Goal: Task Accomplishment & Management: Complete application form

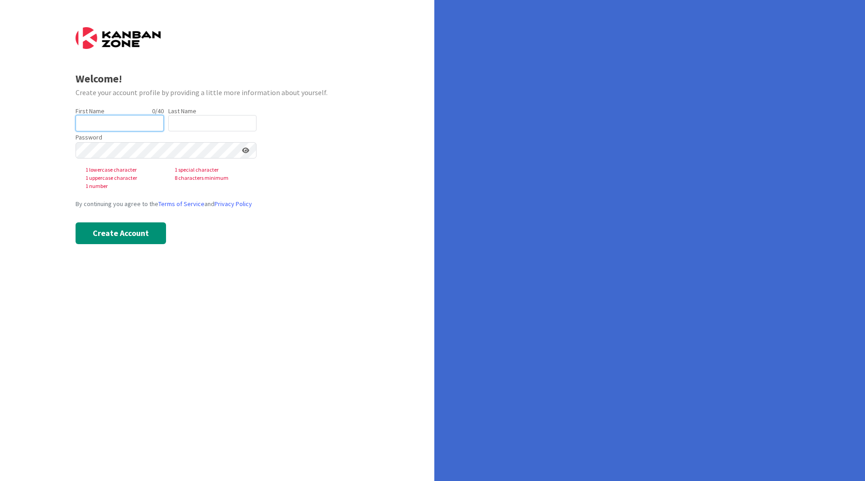
click at [132, 124] on input "text" at bounding box center [120, 123] width 88 height 16
type input "[PERSON_NAME]"
click at [185, 123] on input "text" at bounding box center [212, 123] width 88 height 16
click at [186, 120] on input "text" at bounding box center [212, 123] width 88 height 16
type input "[PERSON_NAME]"
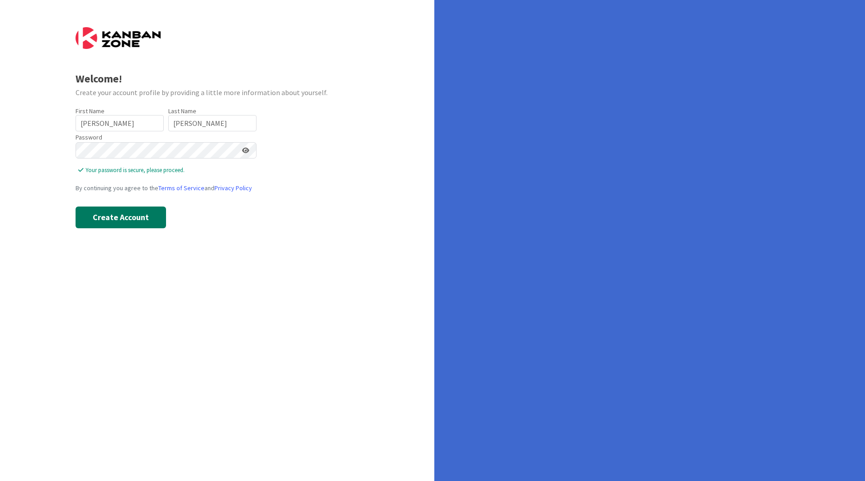
click at [118, 223] on button "Create Account" at bounding box center [121, 217] width 91 height 22
